Goal: Find specific page/section: Find specific page/section

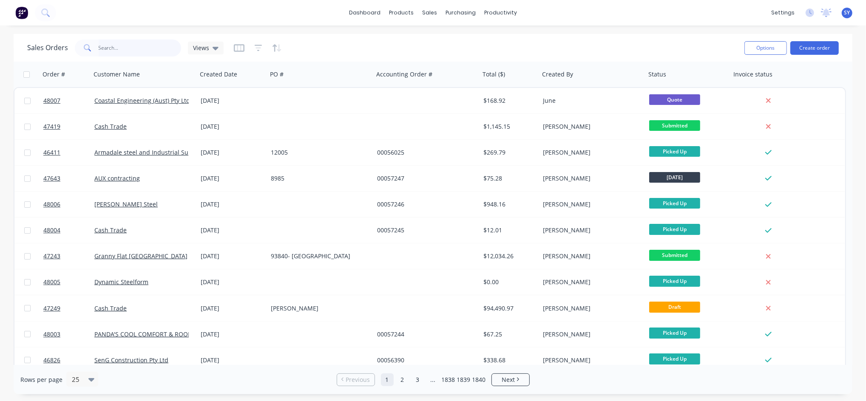
click at [133, 49] on input "text" at bounding box center [140, 48] width 83 height 17
click at [104, 46] on input "text" at bounding box center [140, 48] width 83 height 17
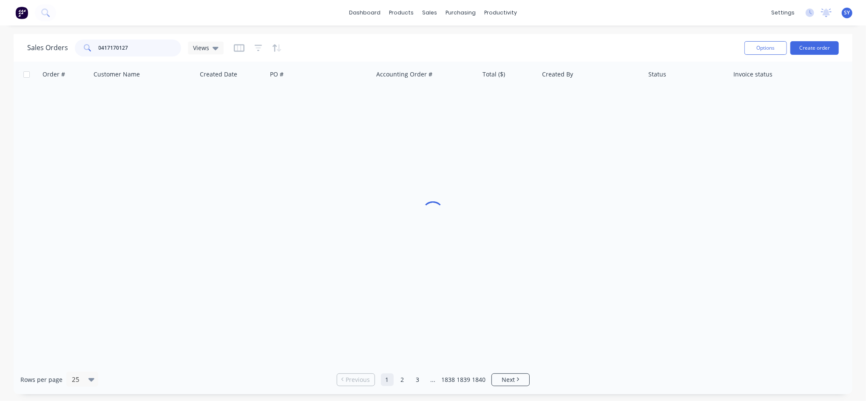
click at [100, 48] on input "0417170127" at bounding box center [140, 48] width 83 height 17
type input "417170127"
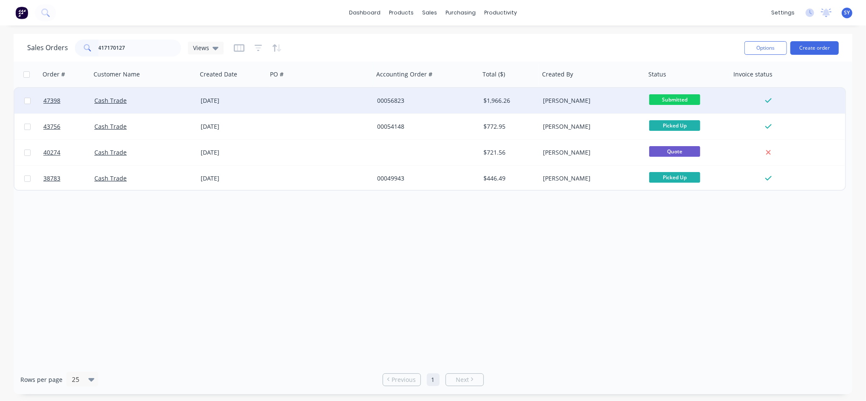
click at [420, 99] on div "00056823" at bounding box center [424, 100] width 94 height 8
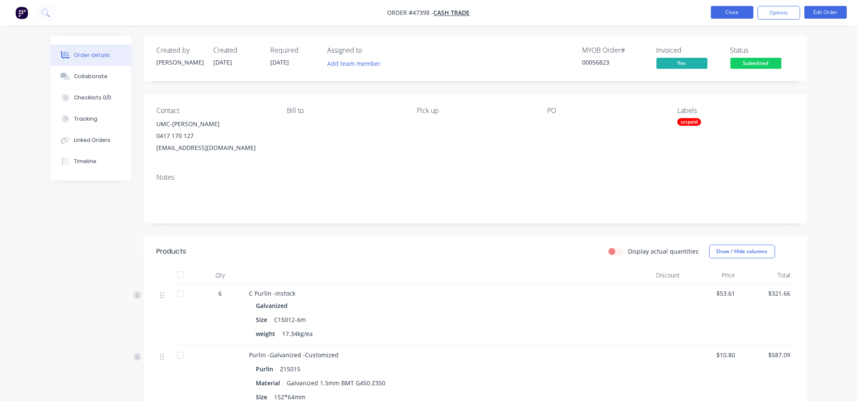
click at [733, 9] on button "Close" at bounding box center [732, 12] width 42 height 13
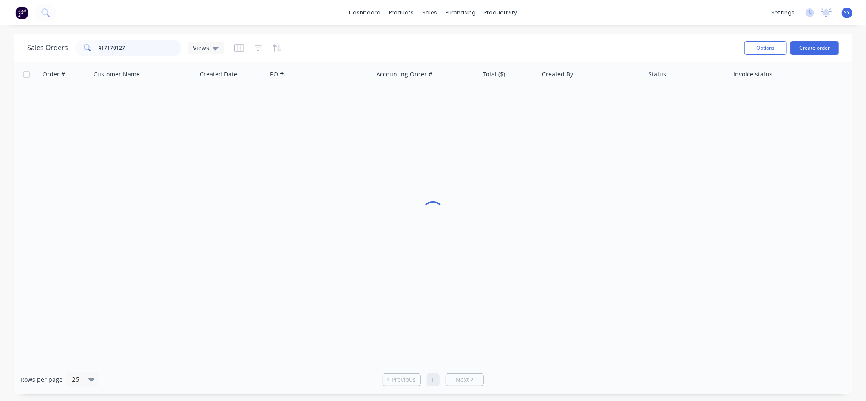
drag, startPoint x: 148, startPoint y: 49, endPoint x: 71, endPoint y: 45, distance: 77.0
click at [71, 45] on div "Sales Orders 417170127 Views" at bounding box center [125, 48] width 196 height 17
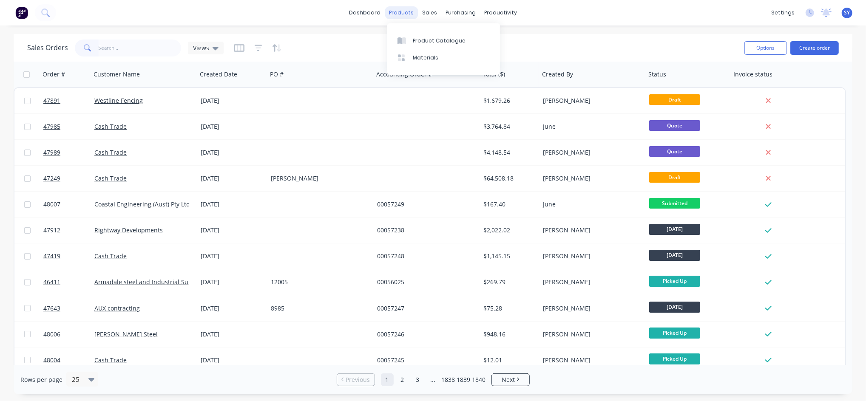
click at [397, 9] on div "products" at bounding box center [401, 12] width 33 height 13
click at [416, 42] on div "Product Catalogue" at bounding box center [439, 41] width 53 height 8
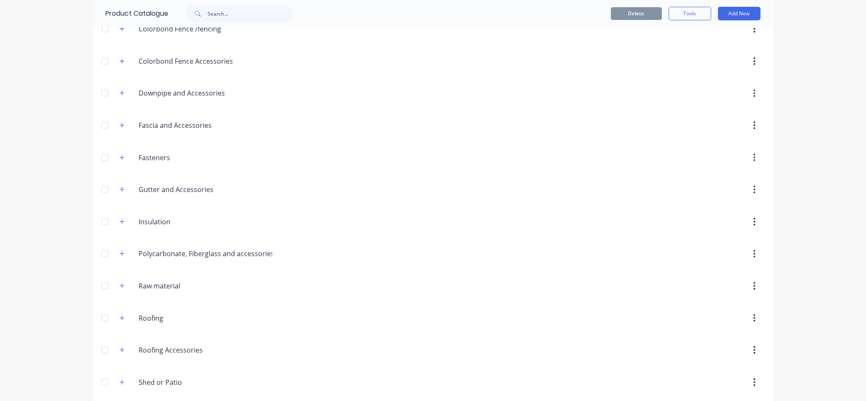
scroll to position [283, 0]
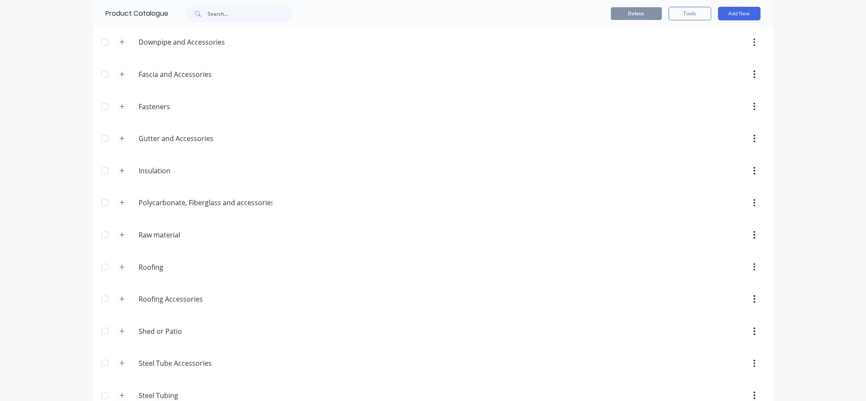
click at [120, 261] on div "Roofing Roofing" at bounding box center [179, 267] width 133 height 15
click at [119, 269] on icon "button" at bounding box center [121, 267] width 5 height 6
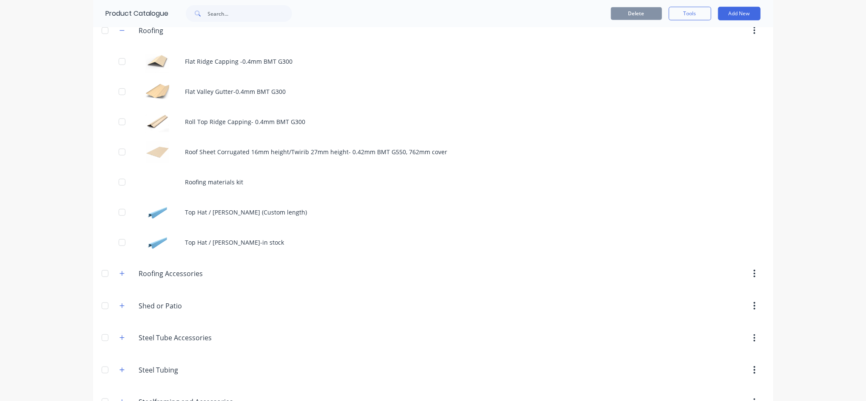
scroll to position [547, 0]
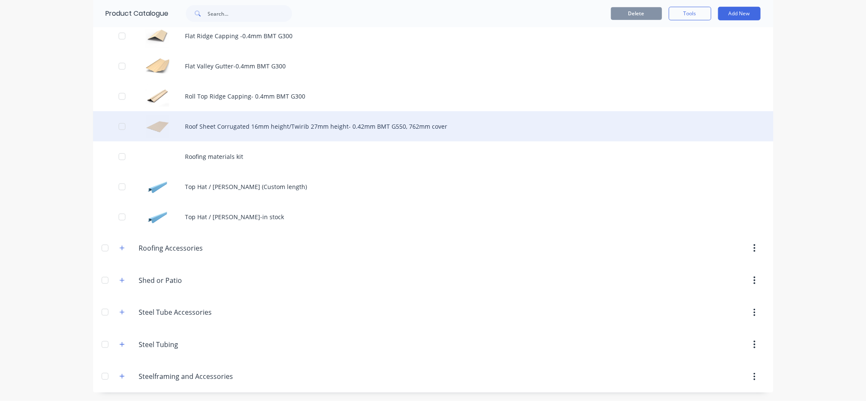
click at [300, 124] on div "Roof Sheet Corrugated 16mm height/Twirib 27mm height- 0.42mm BMT G550, 762mm co…" at bounding box center [433, 126] width 680 height 30
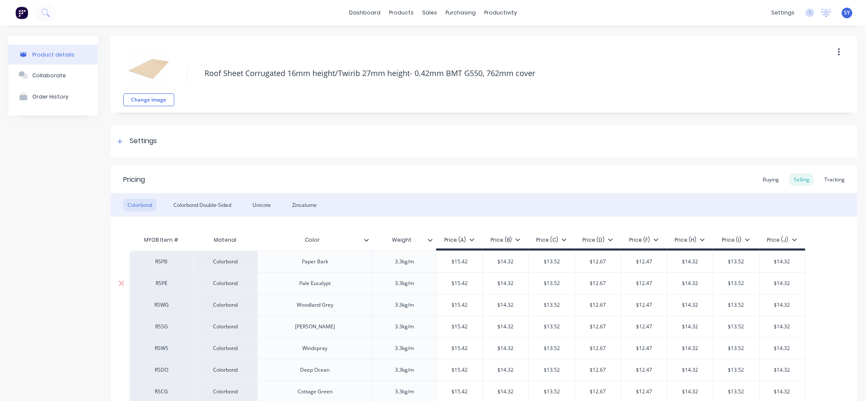
type textarea "x"
